Goal: Task Accomplishment & Management: Use online tool/utility

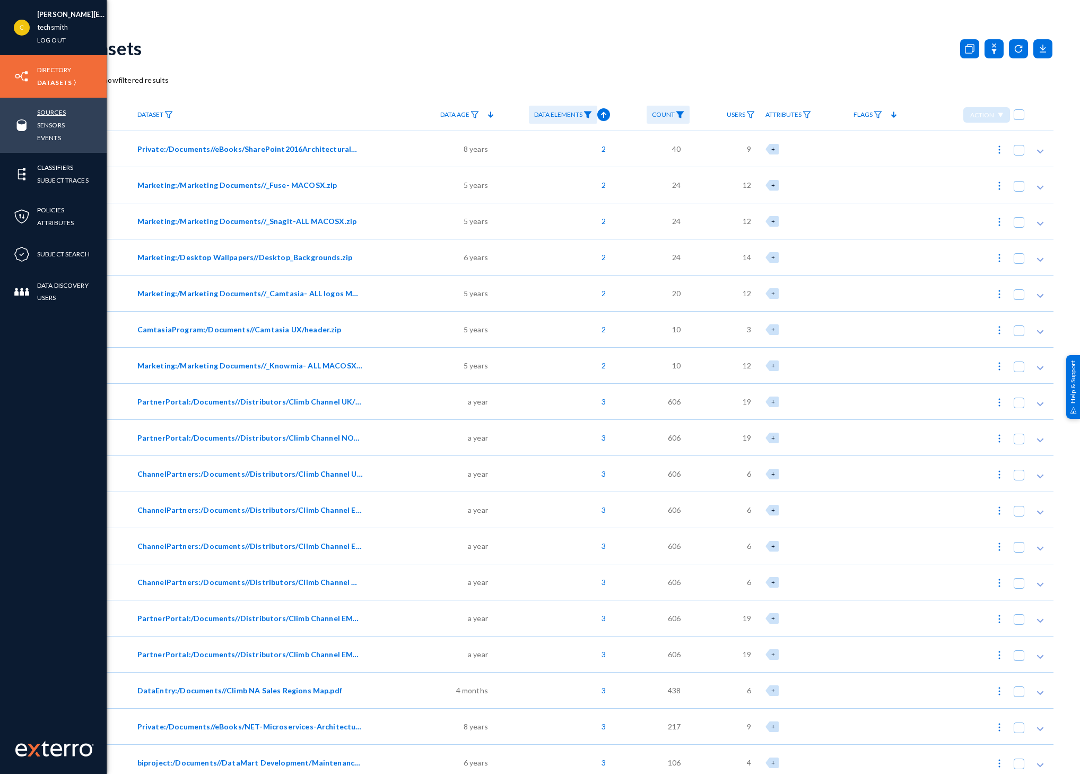
click at [61, 111] on link "Sources" at bounding box center [51, 112] width 29 height 12
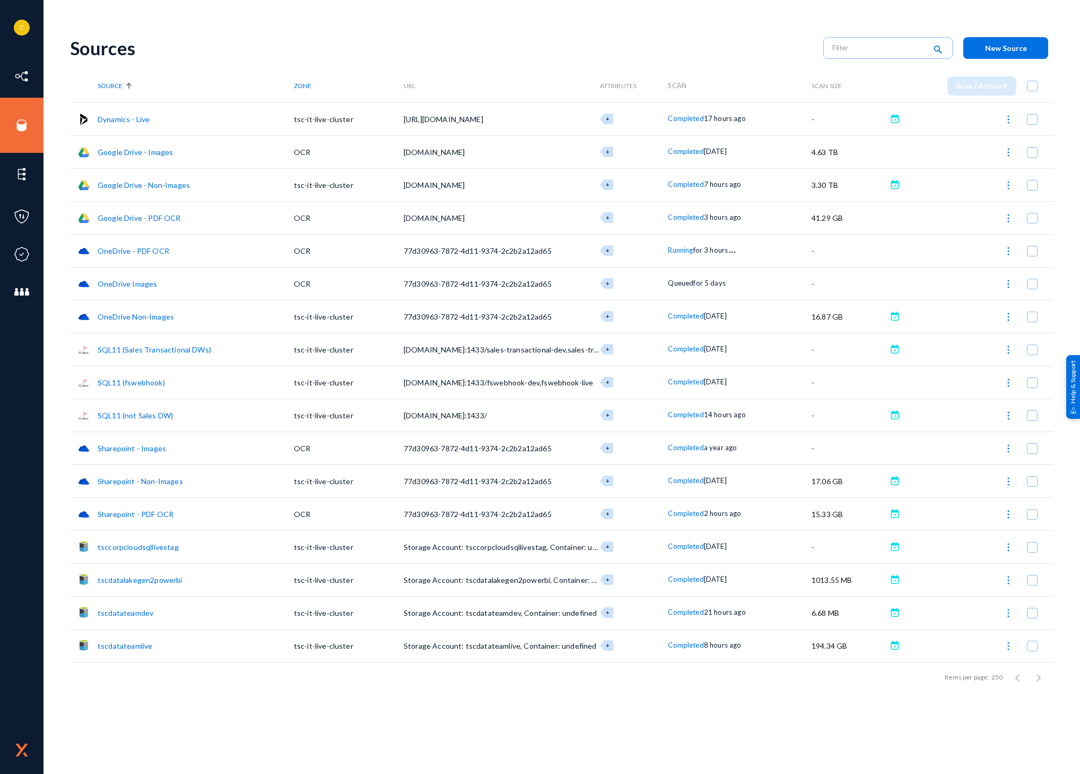
click at [675, 214] on span "Completed" at bounding box center [686, 217] width 36 height 8
click at [760, 56] on div at bounding box center [540, 387] width 1080 height 774
click at [696, 149] on span "Completed" at bounding box center [686, 151] width 36 height 8
click at [762, 45] on div at bounding box center [540, 387] width 1080 height 774
click at [676, 184] on span "Completed" at bounding box center [686, 184] width 36 height 8
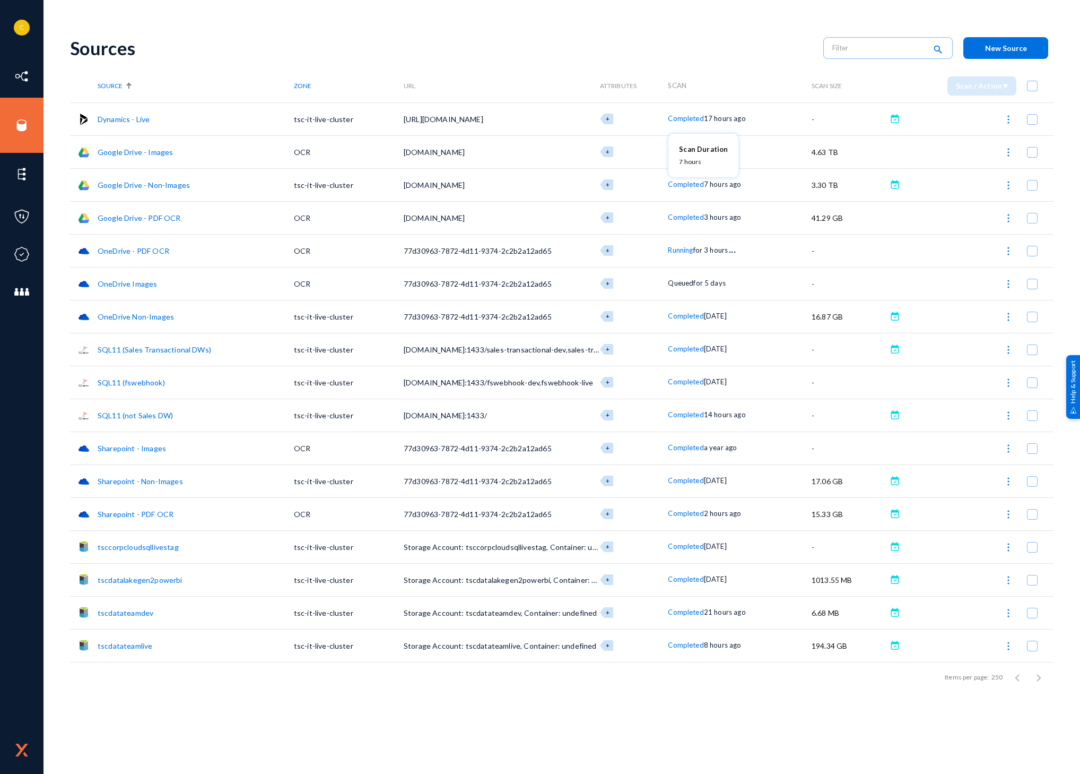
click at [768, 61] on div at bounding box center [540, 387] width 1080 height 774
click at [699, 512] on span "Completed" at bounding box center [686, 513] width 36 height 8
click at [765, 711] on div at bounding box center [540, 387] width 1080 height 774
click at [1010, 450] on img at bounding box center [1008, 448] width 11 height 11
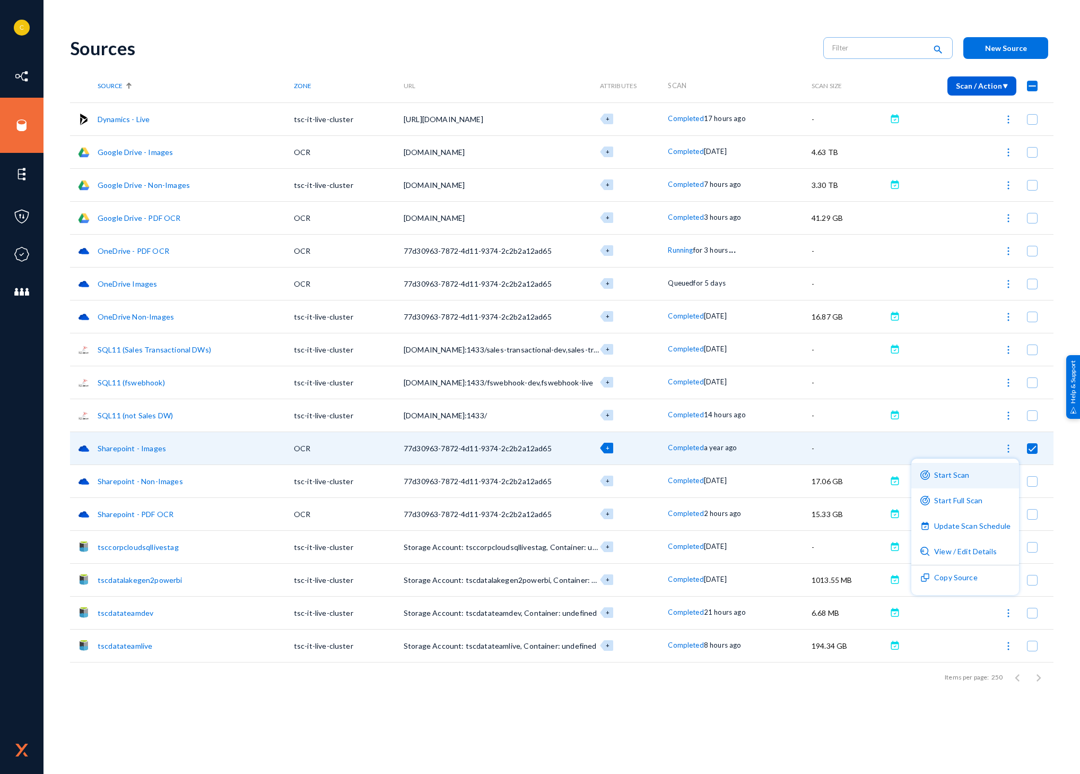
click at [972, 474] on button "Start Scan" at bounding box center [965, 475] width 108 height 25
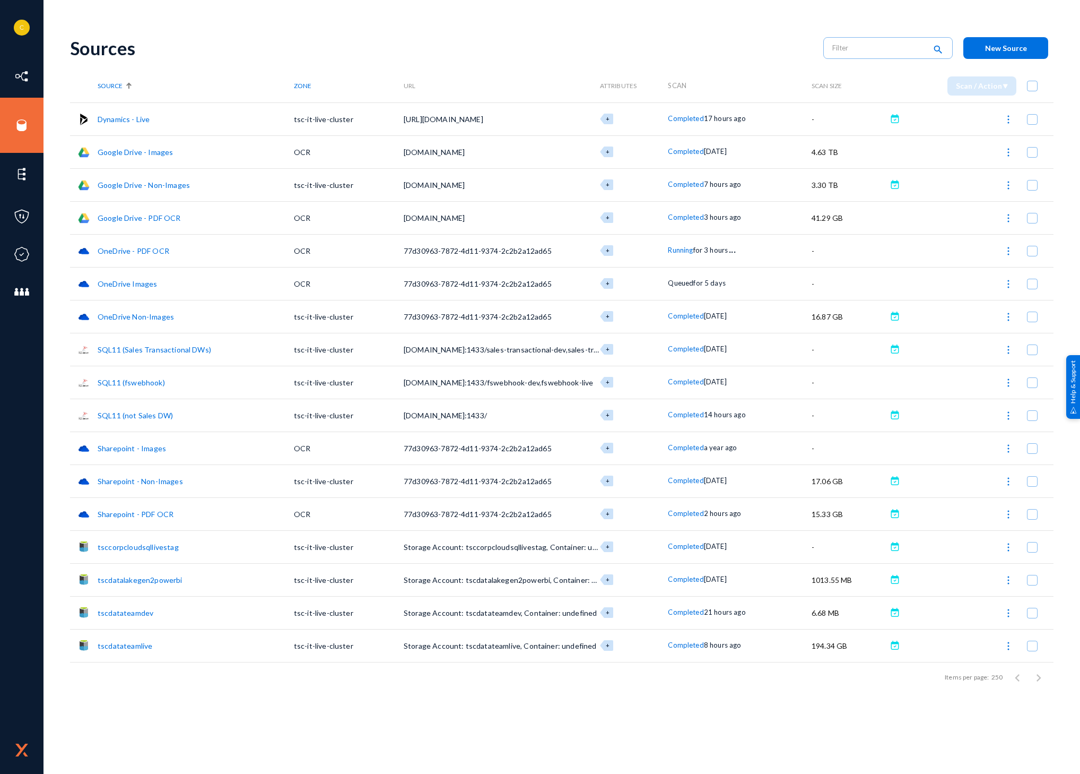
click at [1010, 450] on img at bounding box center [1008, 448] width 11 height 11
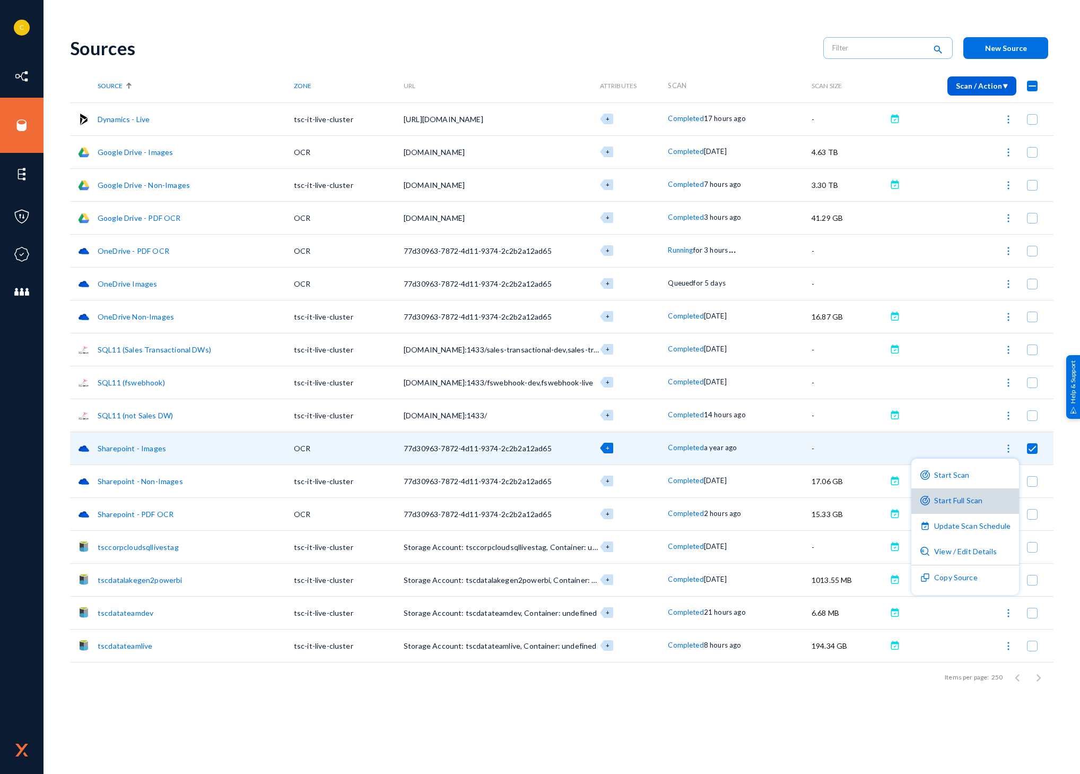
click at [980, 494] on button "Start Full Scan" at bounding box center [965, 500] width 108 height 25
checkbox input "false"
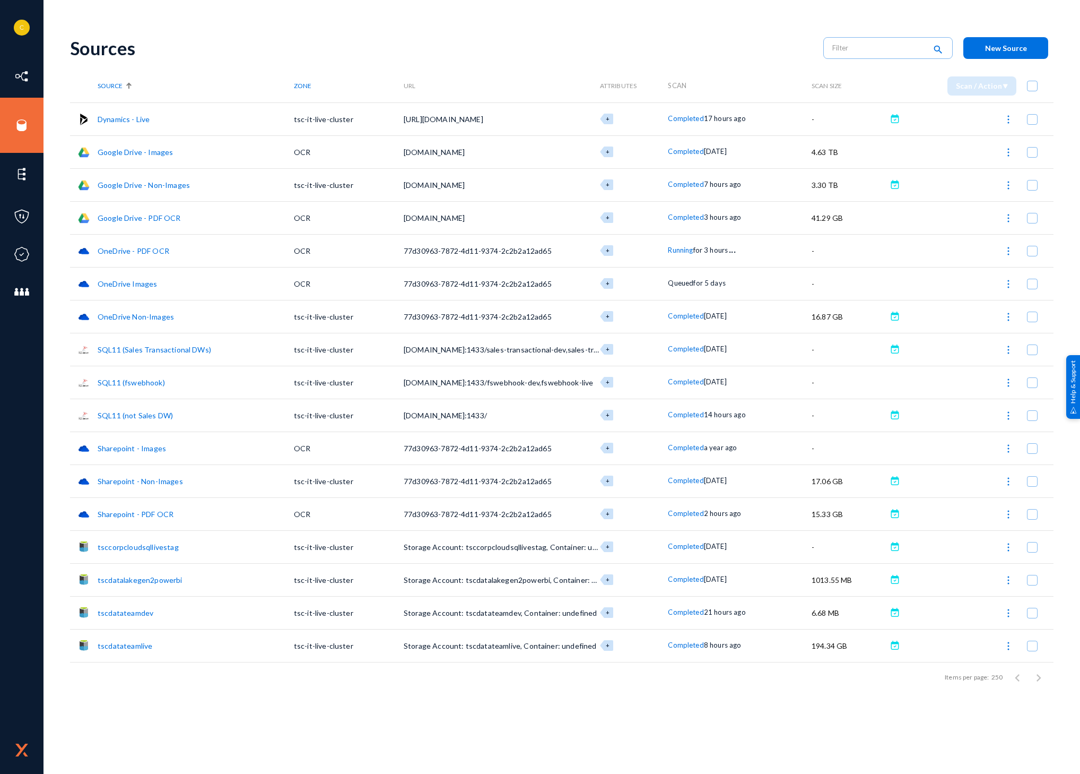
click at [726, 36] on div "Sources search New Source" at bounding box center [562, 48] width 984 height 43
